Goal: Information Seeking & Learning: Learn about a topic

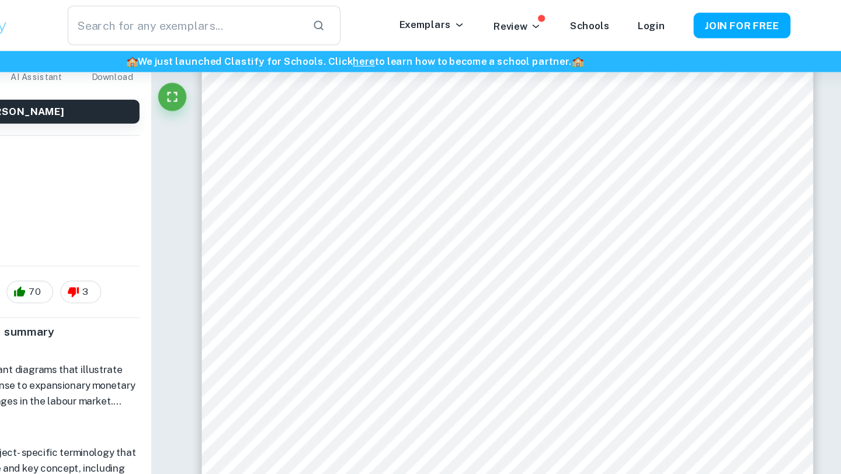
scroll to position [4768, 0]
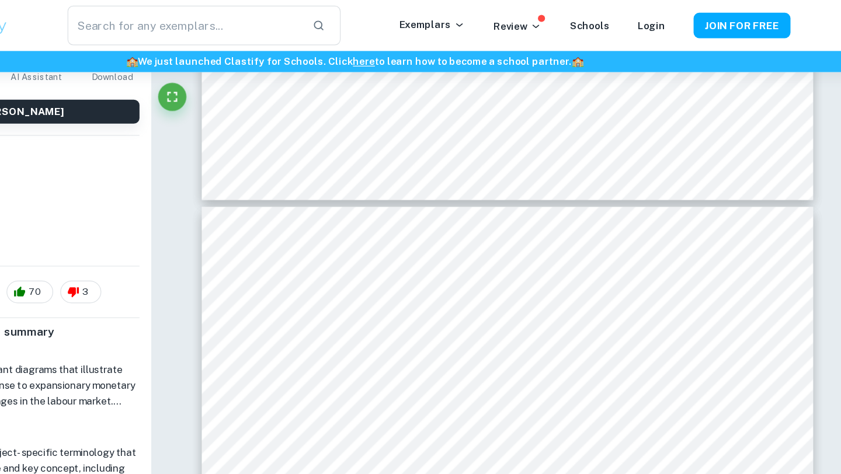
type input "5"
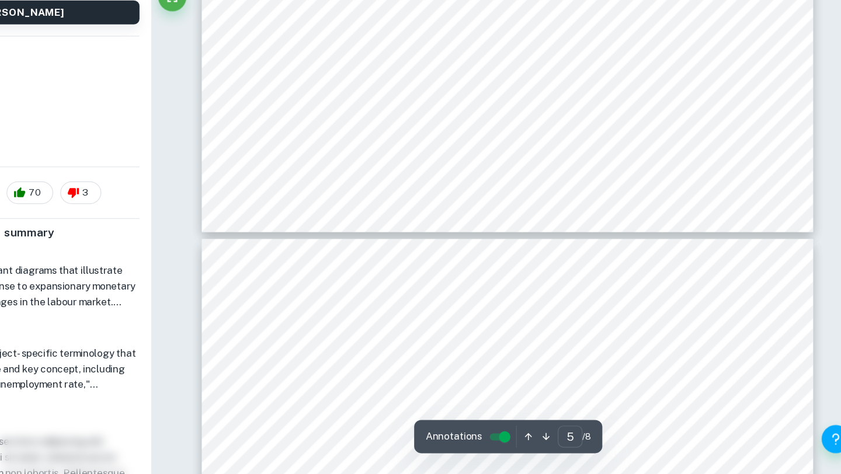
scroll to position [3559, 0]
